Goal: Information Seeking & Learning: Learn about a topic

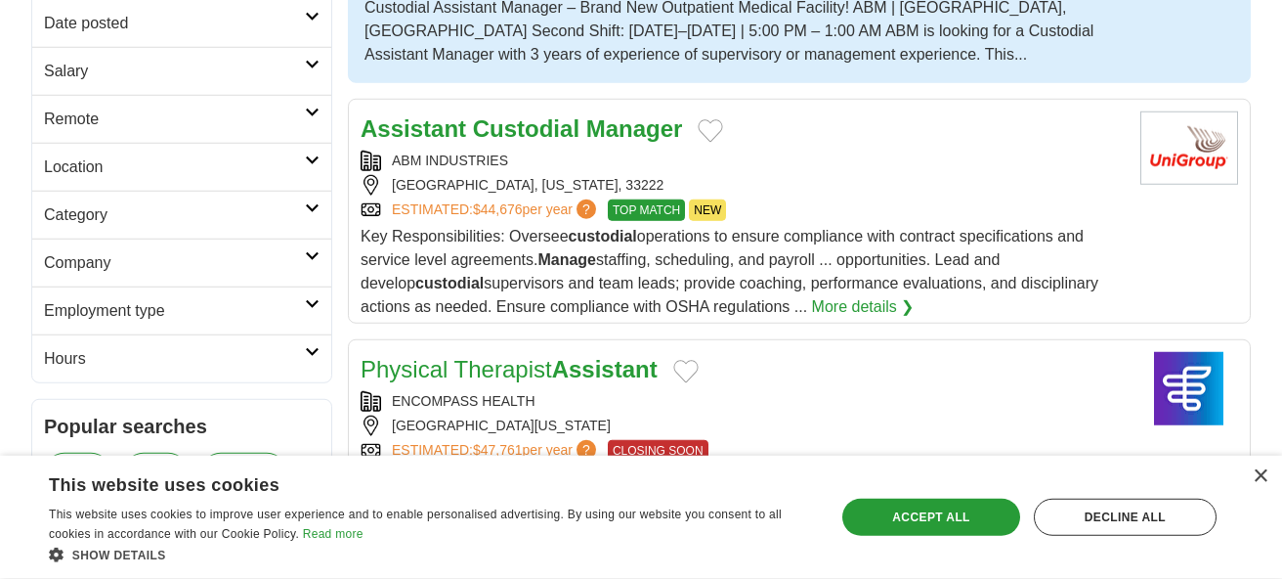
scroll to position [375, 0]
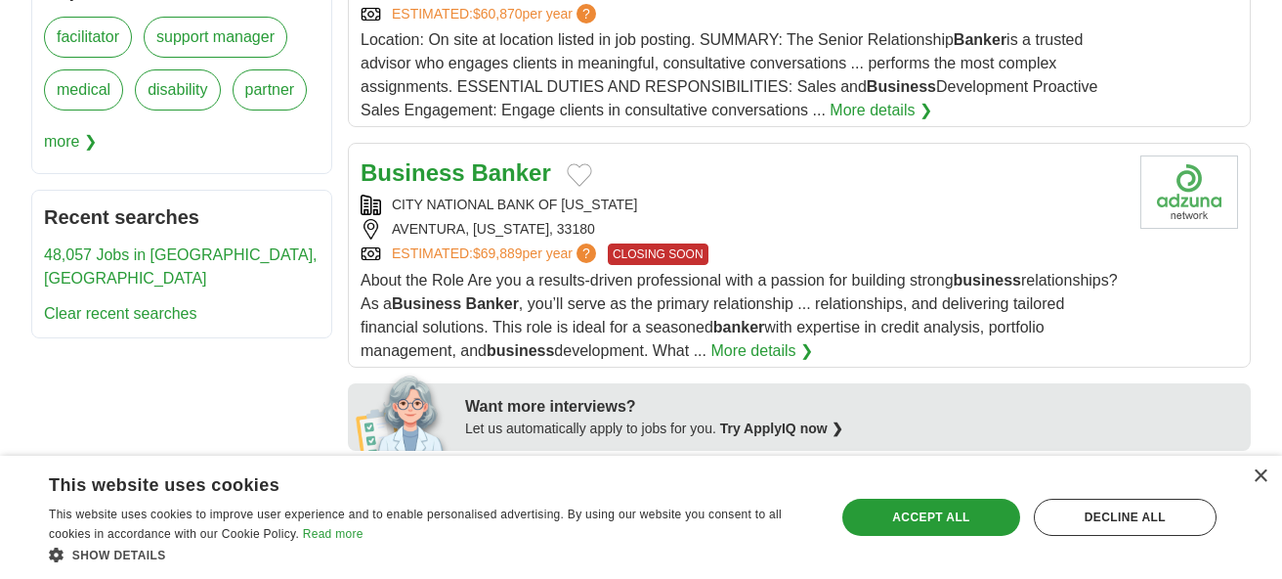
scroll to position [870, 0]
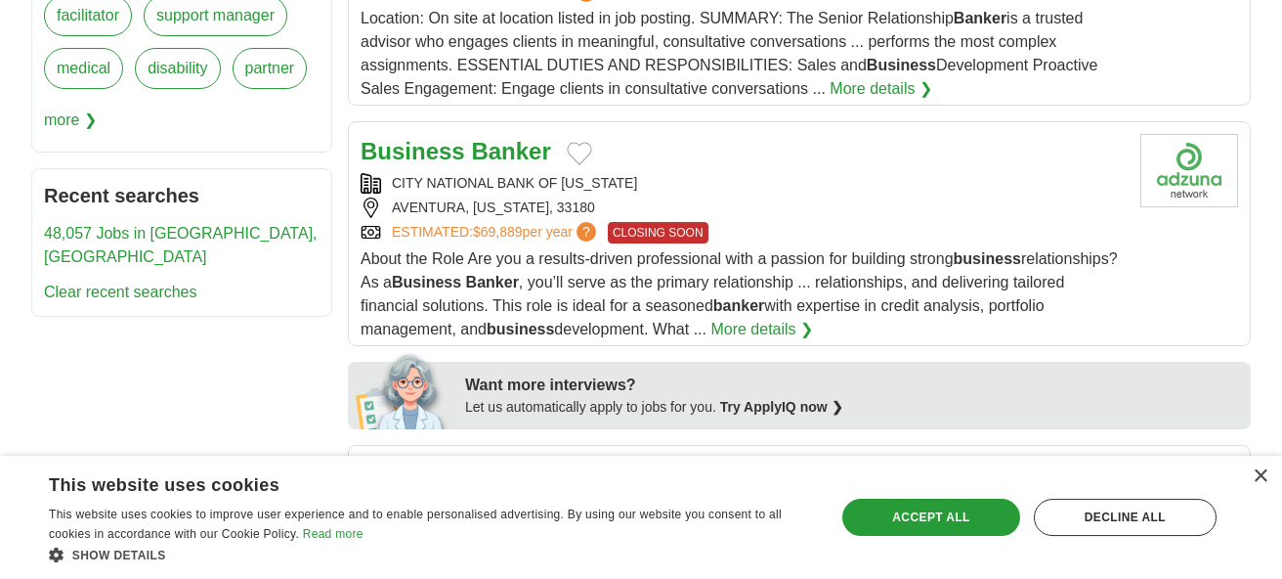
click at [739, 330] on link "More details ❯" at bounding box center [762, 329] width 103 height 23
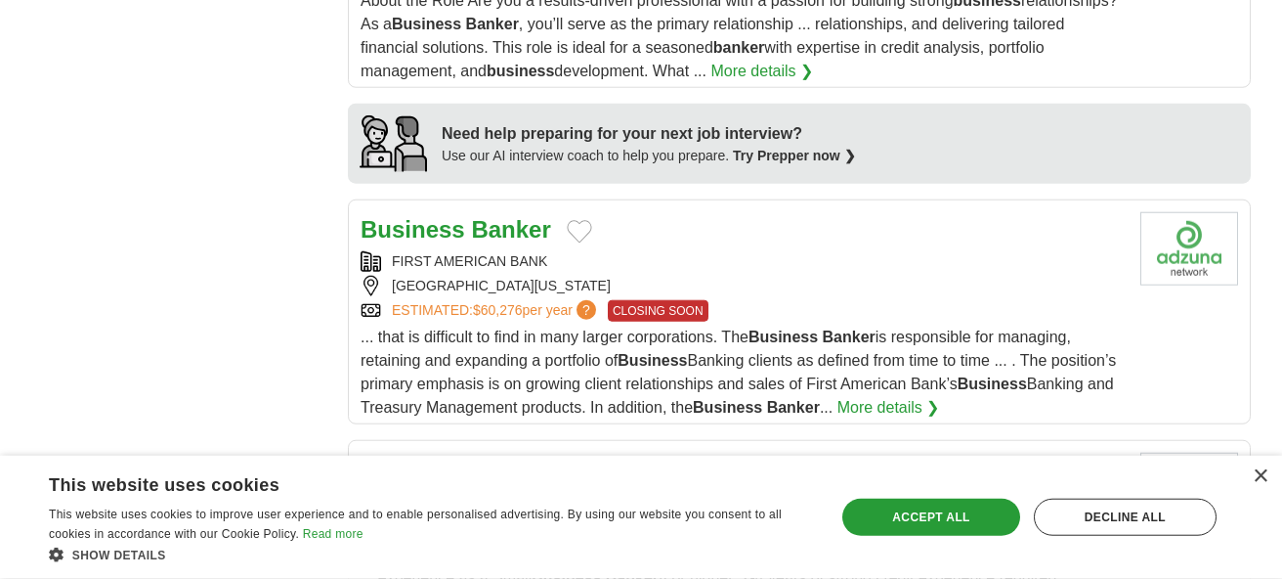
scroll to position [1998, 0]
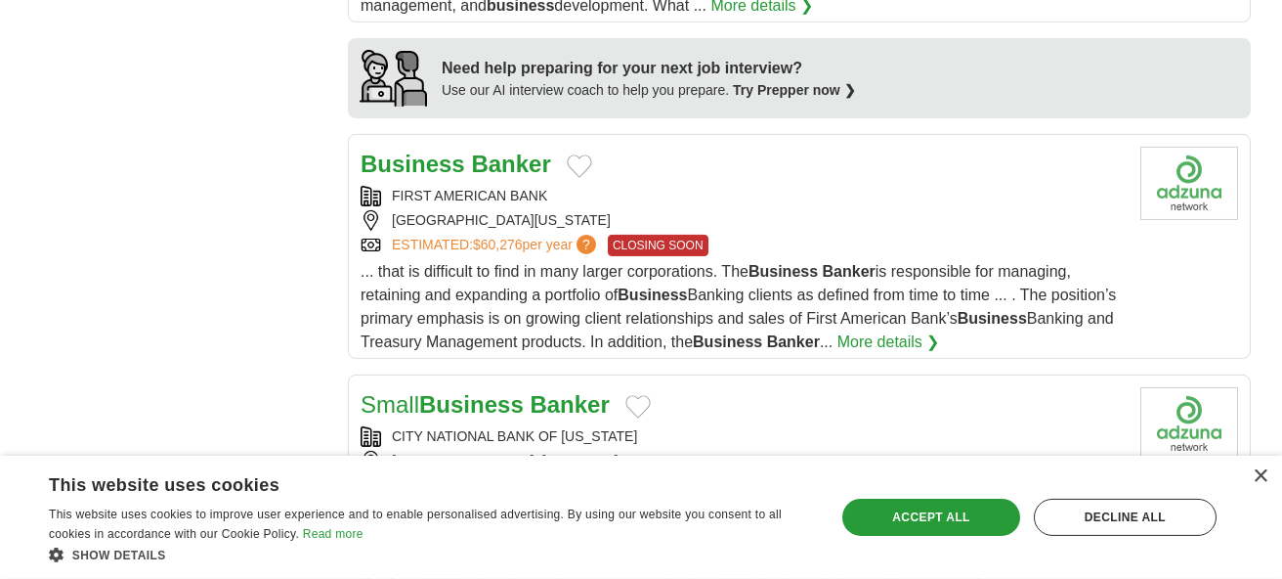
click at [904, 330] on link "More details ❯" at bounding box center [889, 341] width 103 height 23
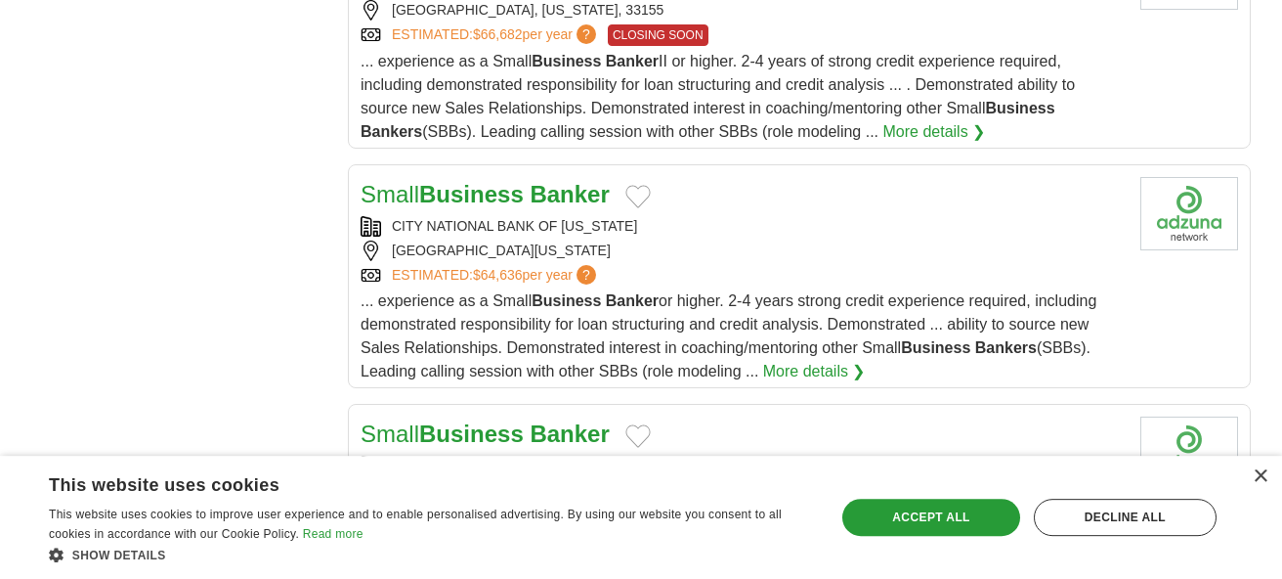
scroll to position [2454, 0]
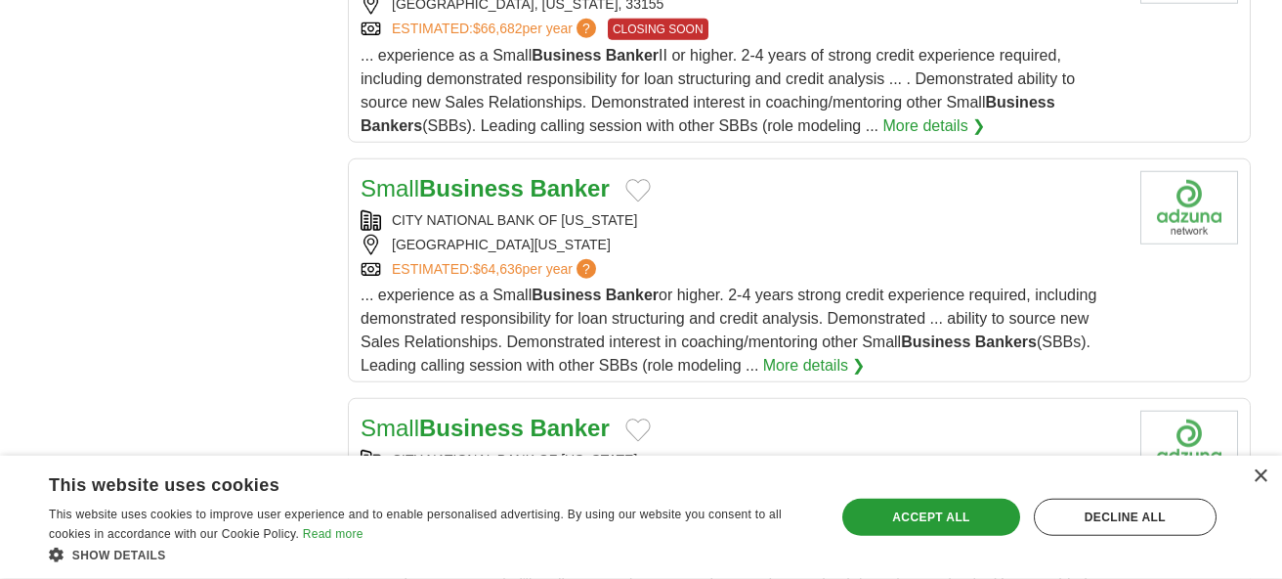
click at [807, 354] on link "More details ❯" at bounding box center [814, 365] width 103 height 23
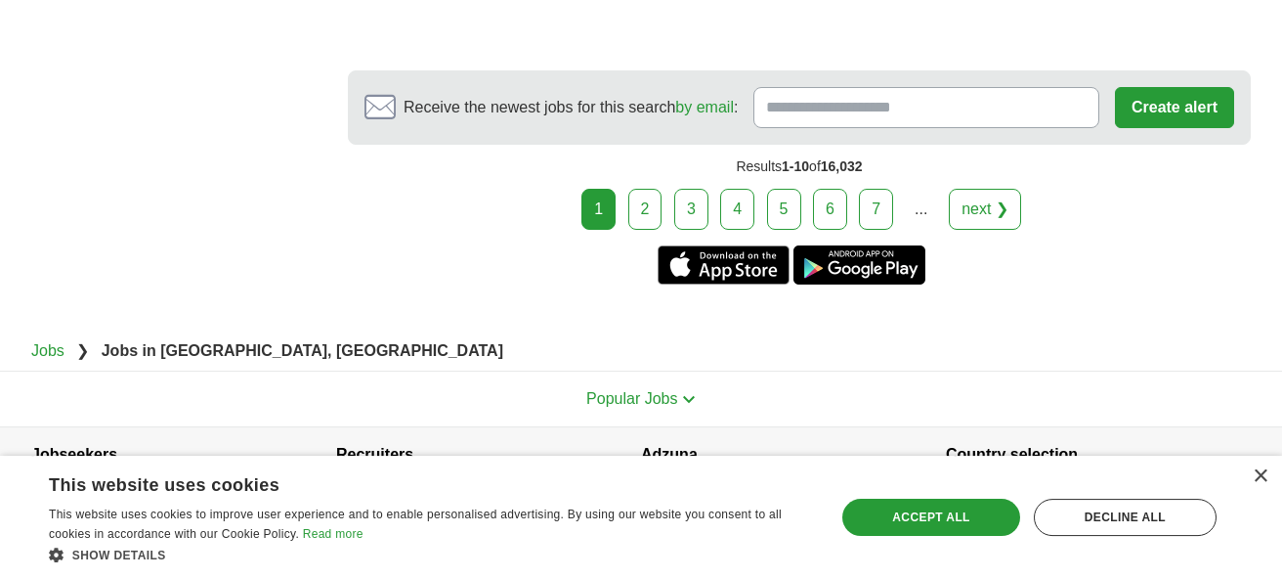
scroll to position [4333, 0]
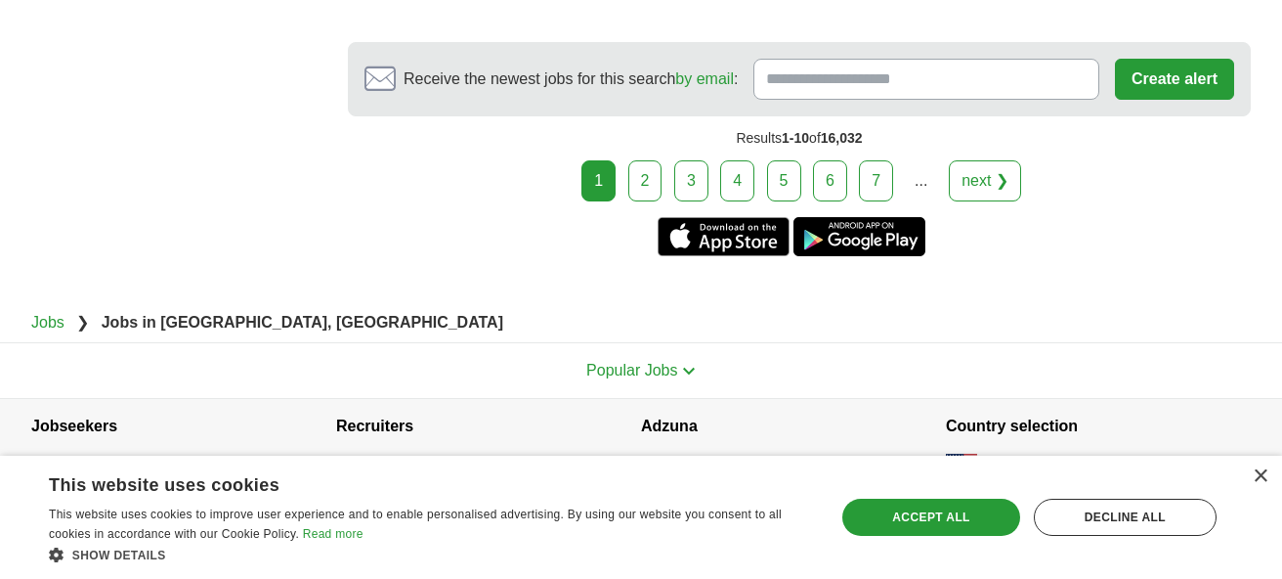
click at [643, 168] on link "2" at bounding box center [646, 180] width 34 height 41
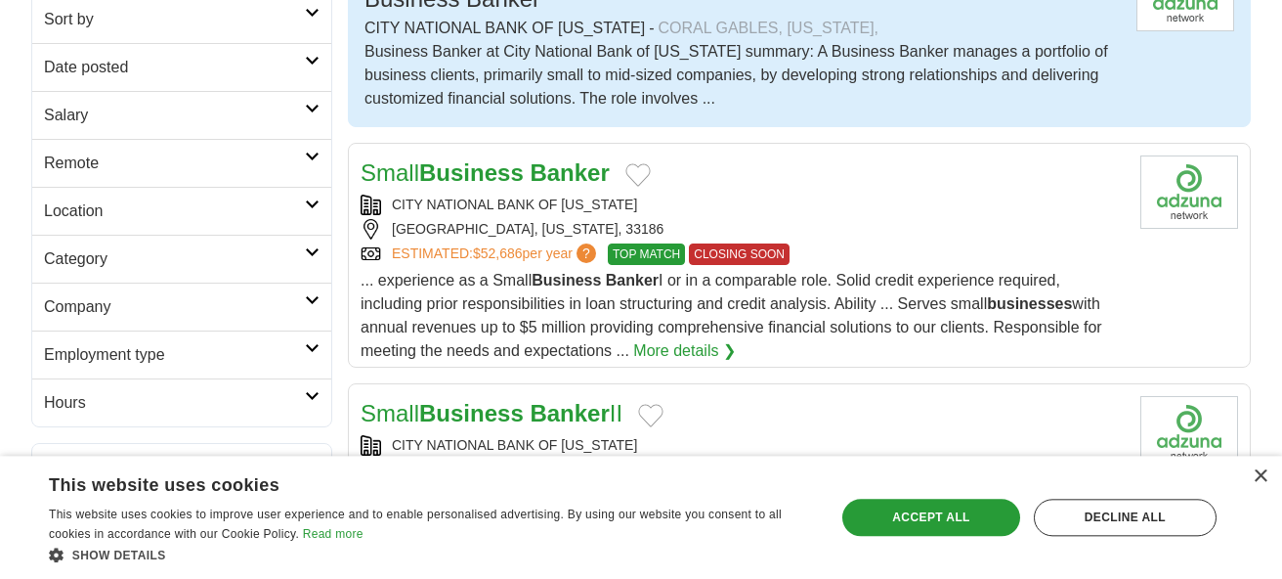
scroll to position [432, 0]
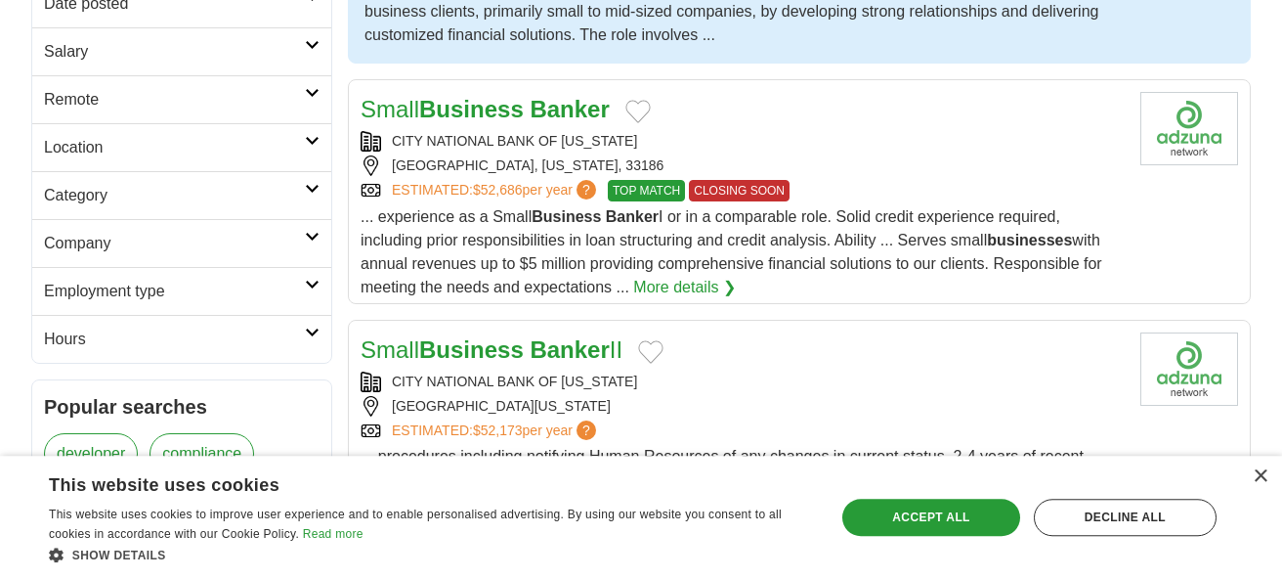
click at [688, 295] on link "More details ❯" at bounding box center [684, 287] width 103 height 23
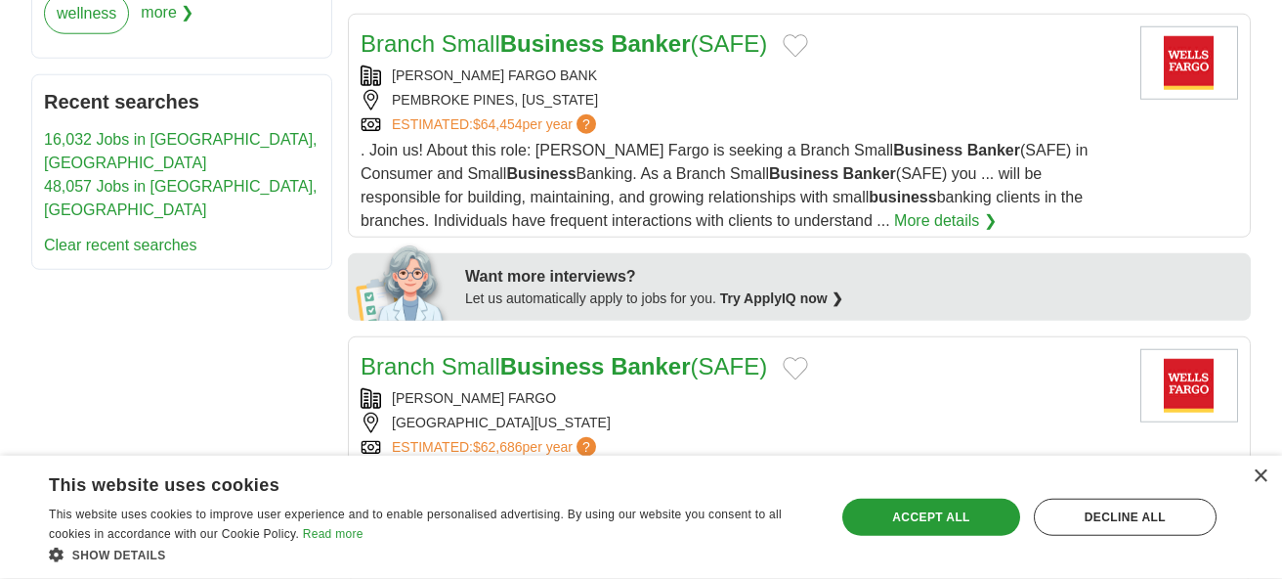
scroll to position [1008, 0]
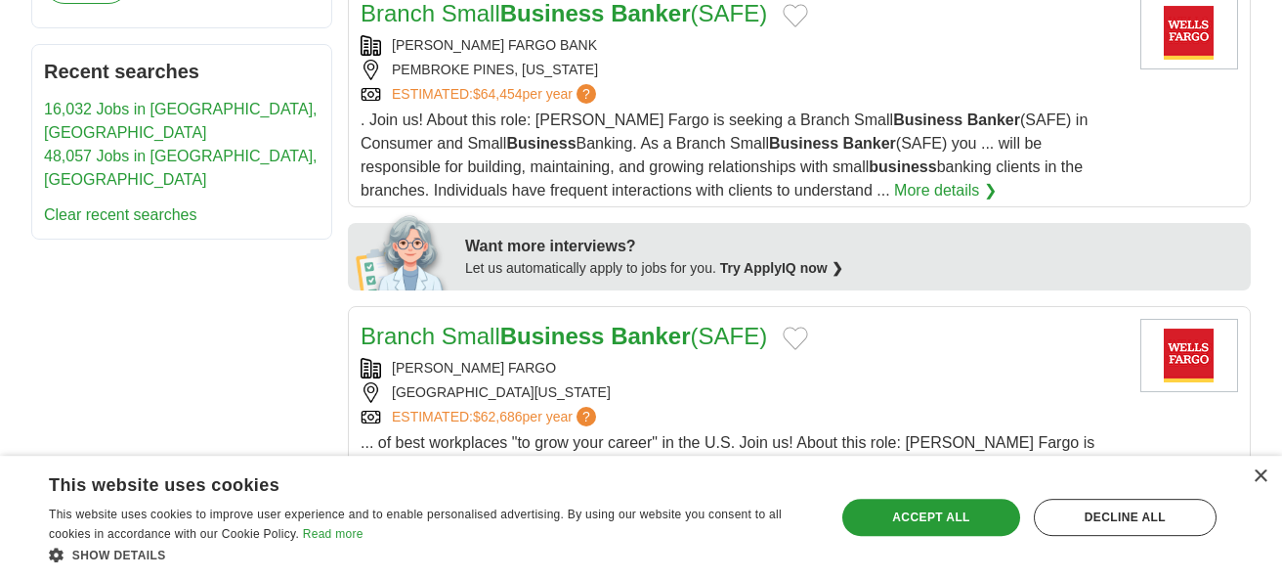
click at [894, 195] on link "More details ❯" at bounding box center [945, 190] width 103 height 23
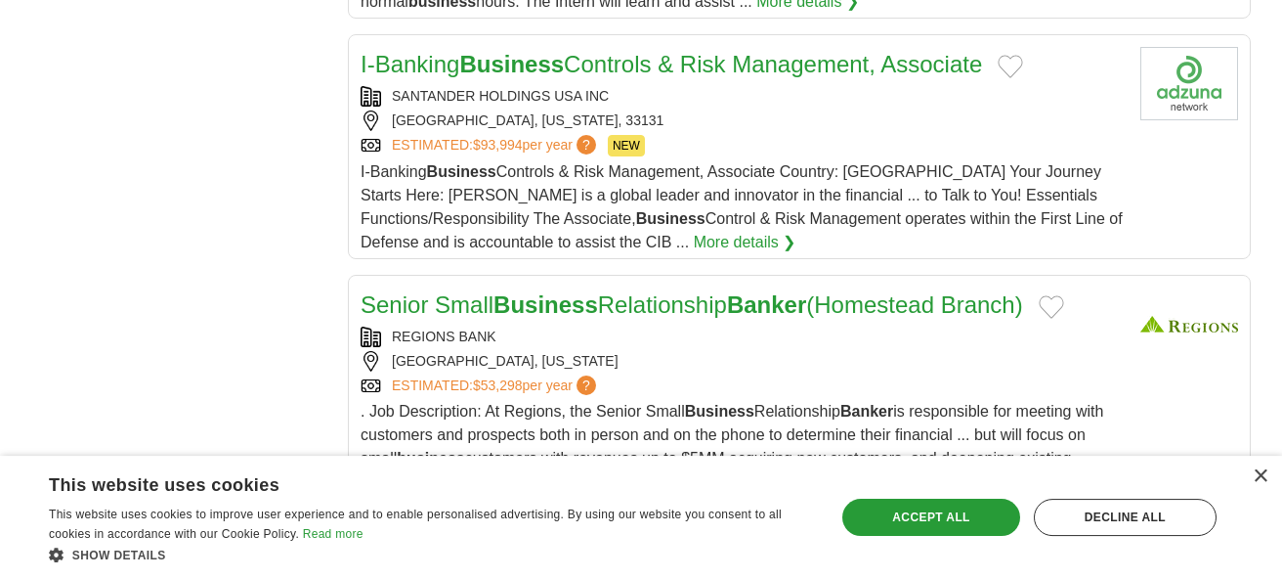
scroll to position [2279, 0]
